Goal: Find contact information: Find contact information

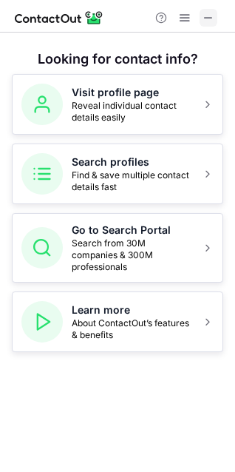
click at [207, 19] on span at bounding box center [209, 18] width 12 height 12
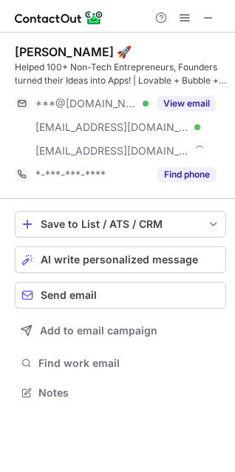
scroll to position [383, 235]
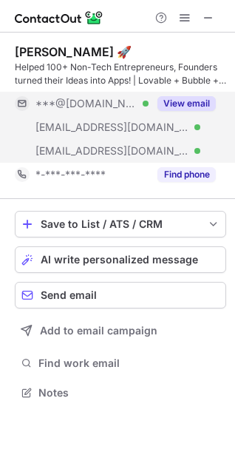
click at [193, 104] on button "View email" at bounding box center [187, 103] width 58 height 15
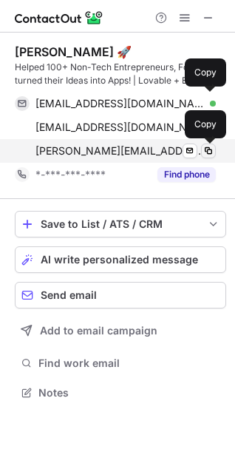
click at [210, 153] on span at bounding box center [209, 151] width 12 height 12
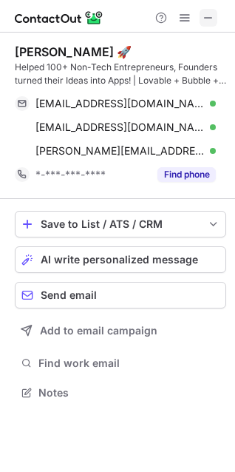
click at [213, 18] on span at bounding box center [209, 18] width 12 height 12
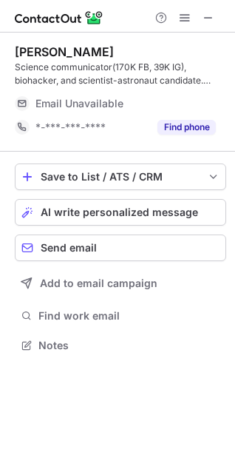
scroll to position [335, 235]
click at [205, 22] on span at bounding box center [209, 18] width 12 height 12
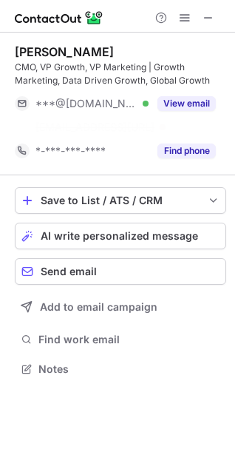
scroll to position [335, 235]
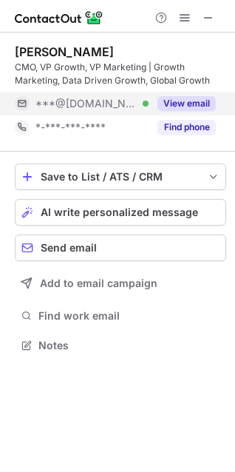
click at [178, 101] on button "View email" at bounding box center [187, 103] width 58 height 15
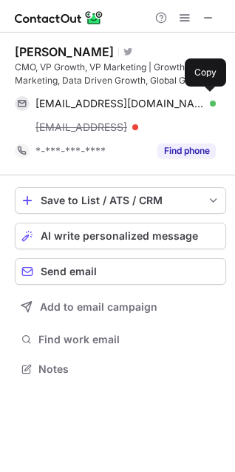
scroll to position [359, 235]
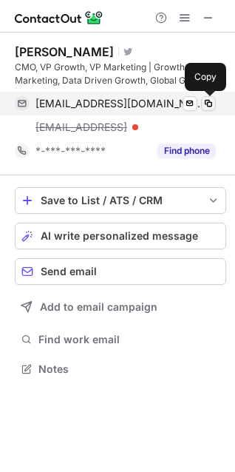
click at [211, 103] on span at bounding box center [209, 104] width 12 height 12
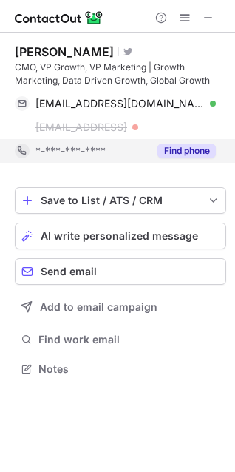
click at [181, 158] on button "Find phone" at bounding box center [187, 151] width 58 height 15
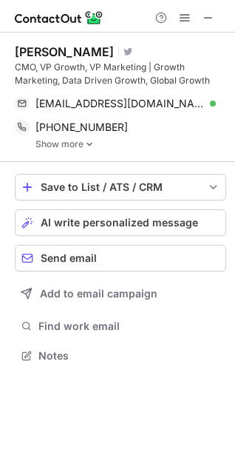
scroll to position [346, 235]
click at [90, 146] on img at bounding box center [89, 144] width 9 height 10
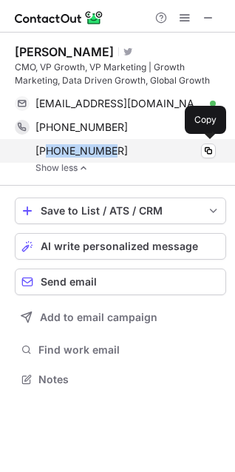
drag, startPoint x: 98, startPoint y: 150, endPoint x: 47, endPoint y: 154, distance: 52.0
click at [47, 154] on div "[PHONE_NUMBER]" at bounding box center [126, 150] width 181 height 13
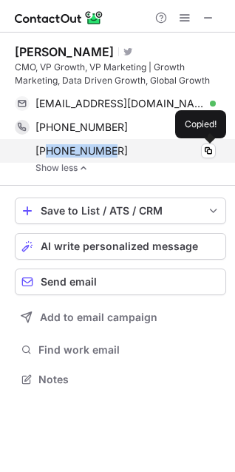
copy span "6508890024"
